Goal: Find specific page/section: Find specific page/section

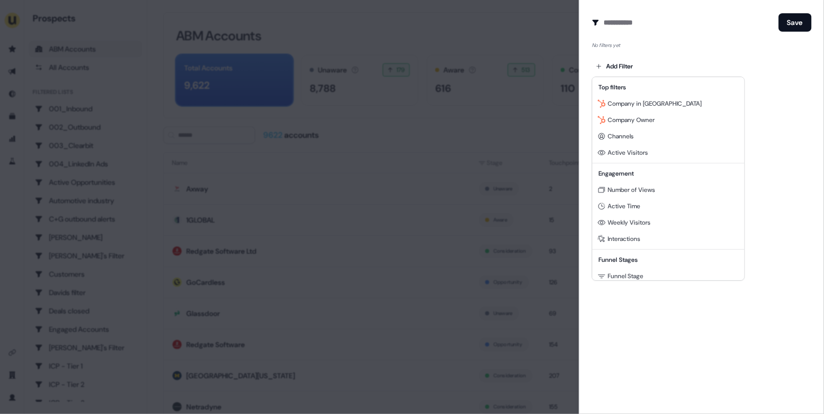
scroll to position [124, 0]
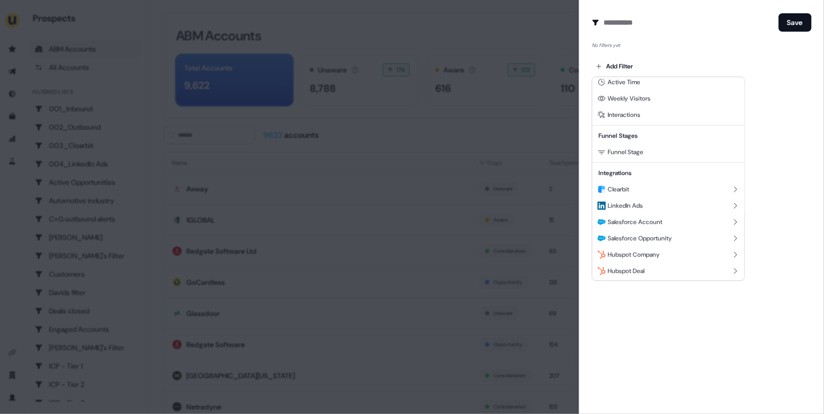
click at [469, 96] on div at bounding box center [412, 207] width 824 height 414
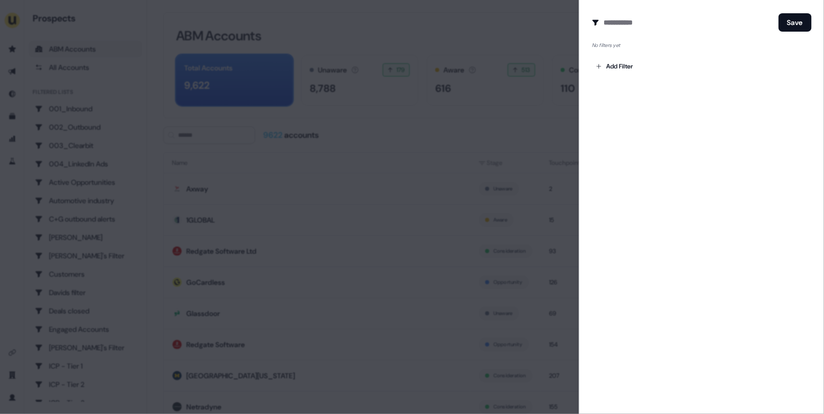
click at [469, 96] on div at bounding box center [412, 207] width 824 height 414
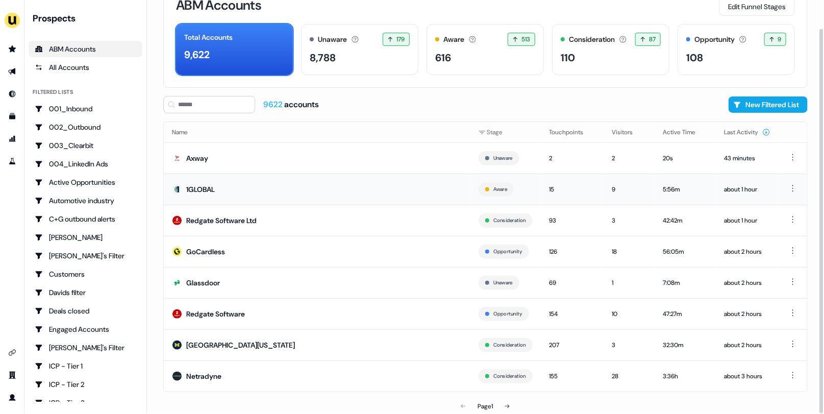
scroll to position [30, 0]
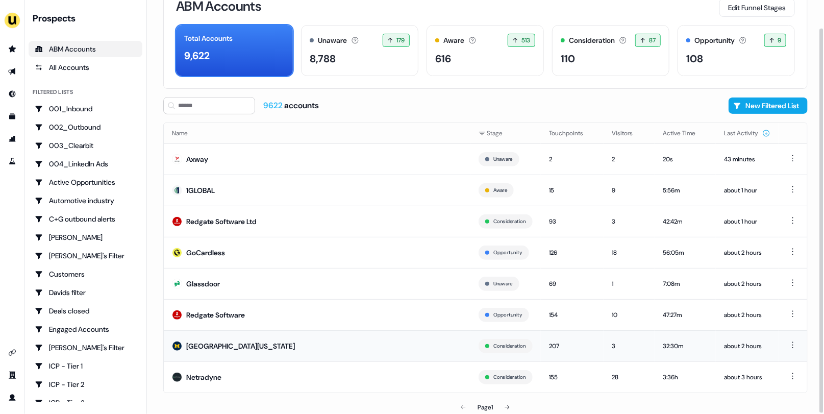
click at [410, 343] on td "[GEOGRAPHIC_DATA][US_STATE]" at bounding box center [317, 345] width 307 height 31
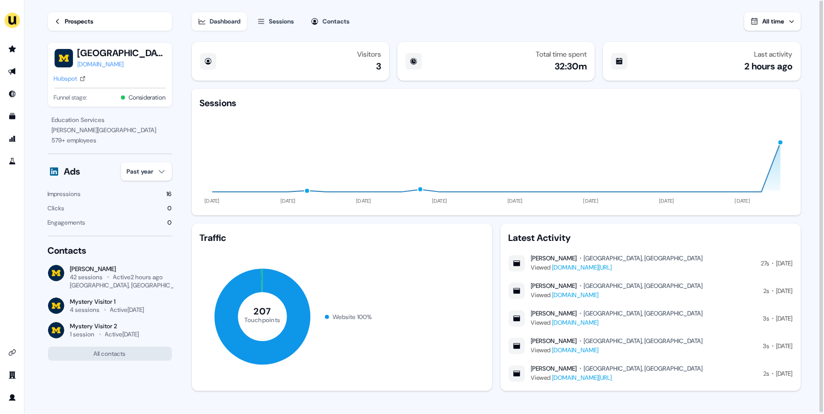
scroll to position [5, 0]
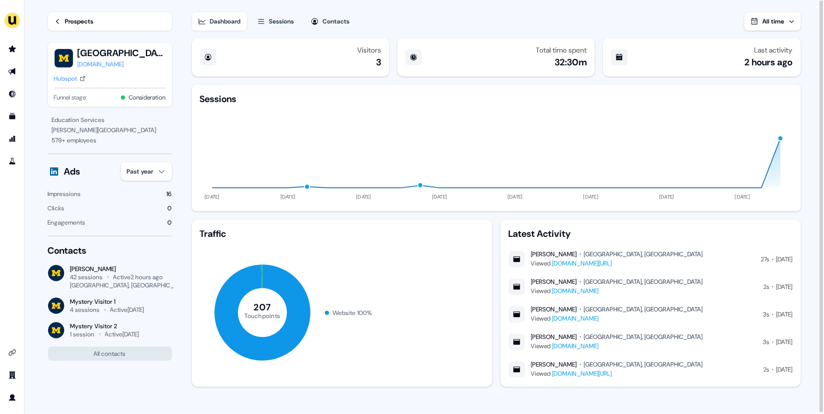
click at [291, 21] on div "Sessions" at bounding box center [281, 21] width 25 height 10
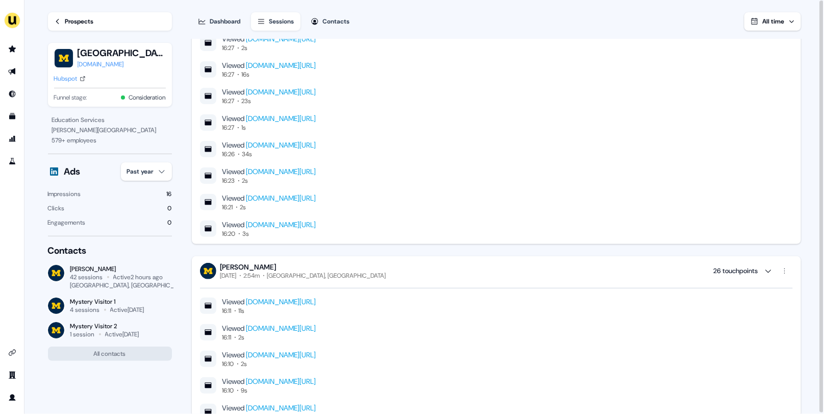
scroll to position [3648, 0]
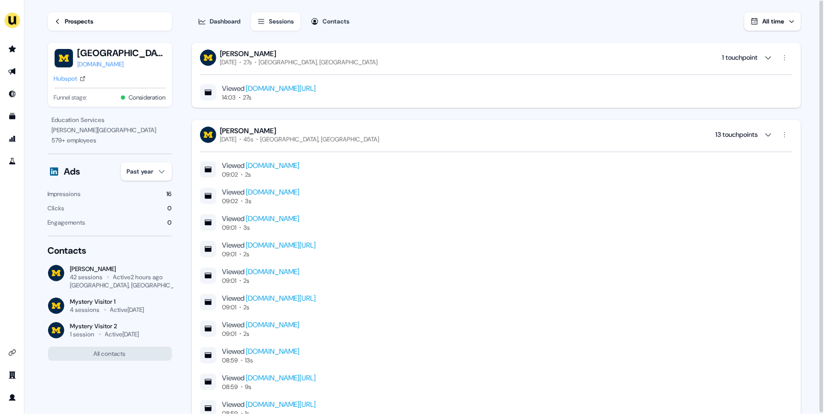
scroll to position [3648, 0]
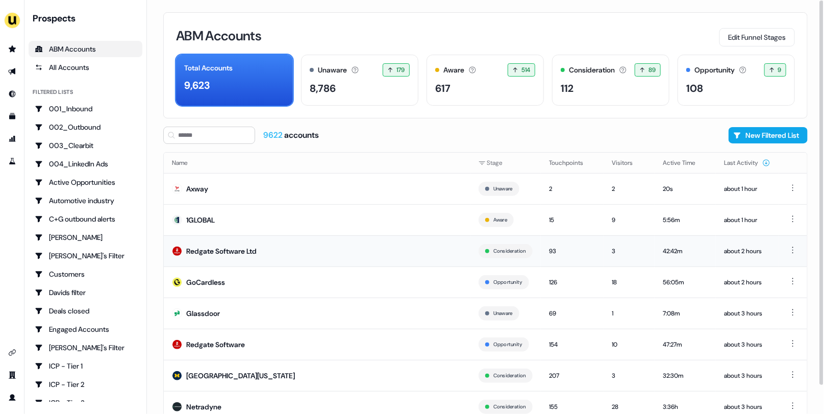
scroll to position [20, 0]
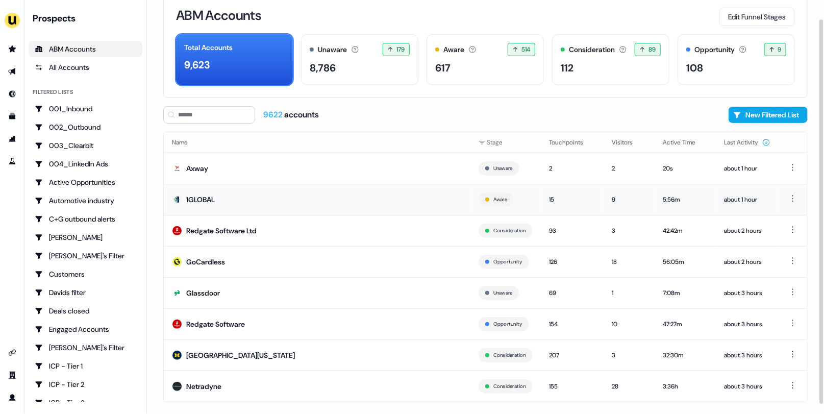
click at [285, 209] on td "1GLOBAL" at bounding box center [317, 199] width 307 height 31
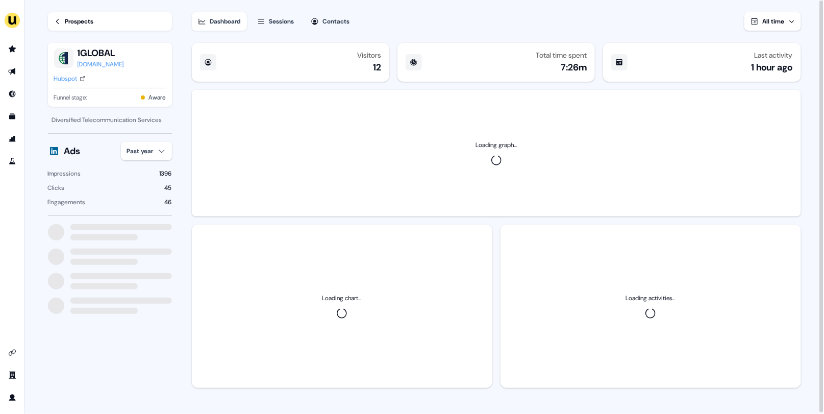
click at [290, 26] on div "Sessions" at bounding box center [281, 21] width 25 height 10
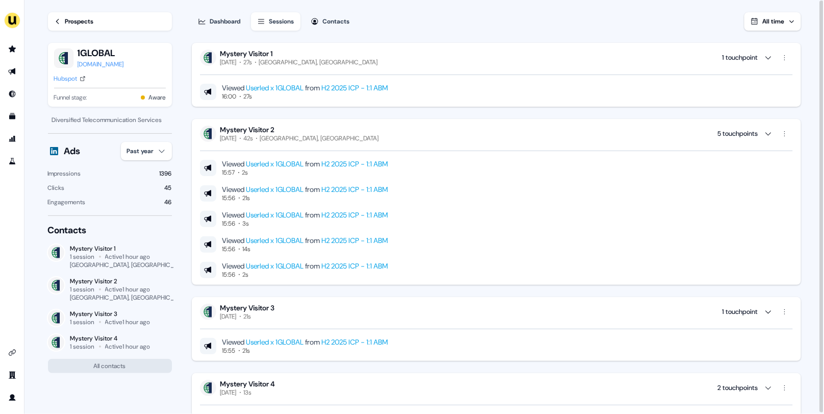
click at [70, 18] on div "Prospects" at bounding box center [79, 21] width 29 height 10
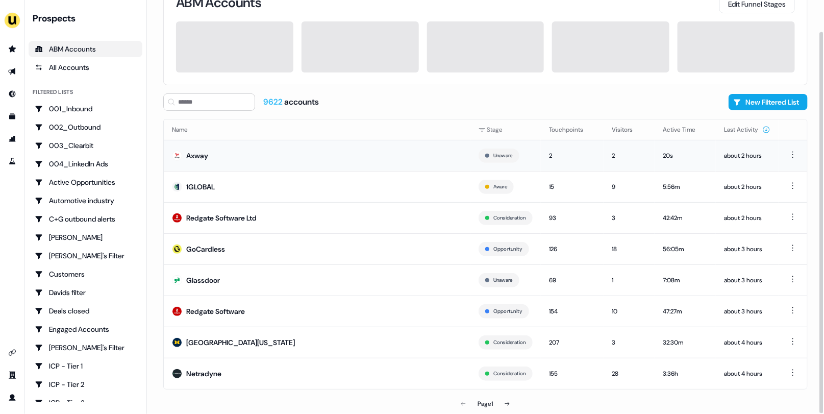
scroll to position [34, 0]
